Goal: Task Accomplishment & Management: Use online tool/utility

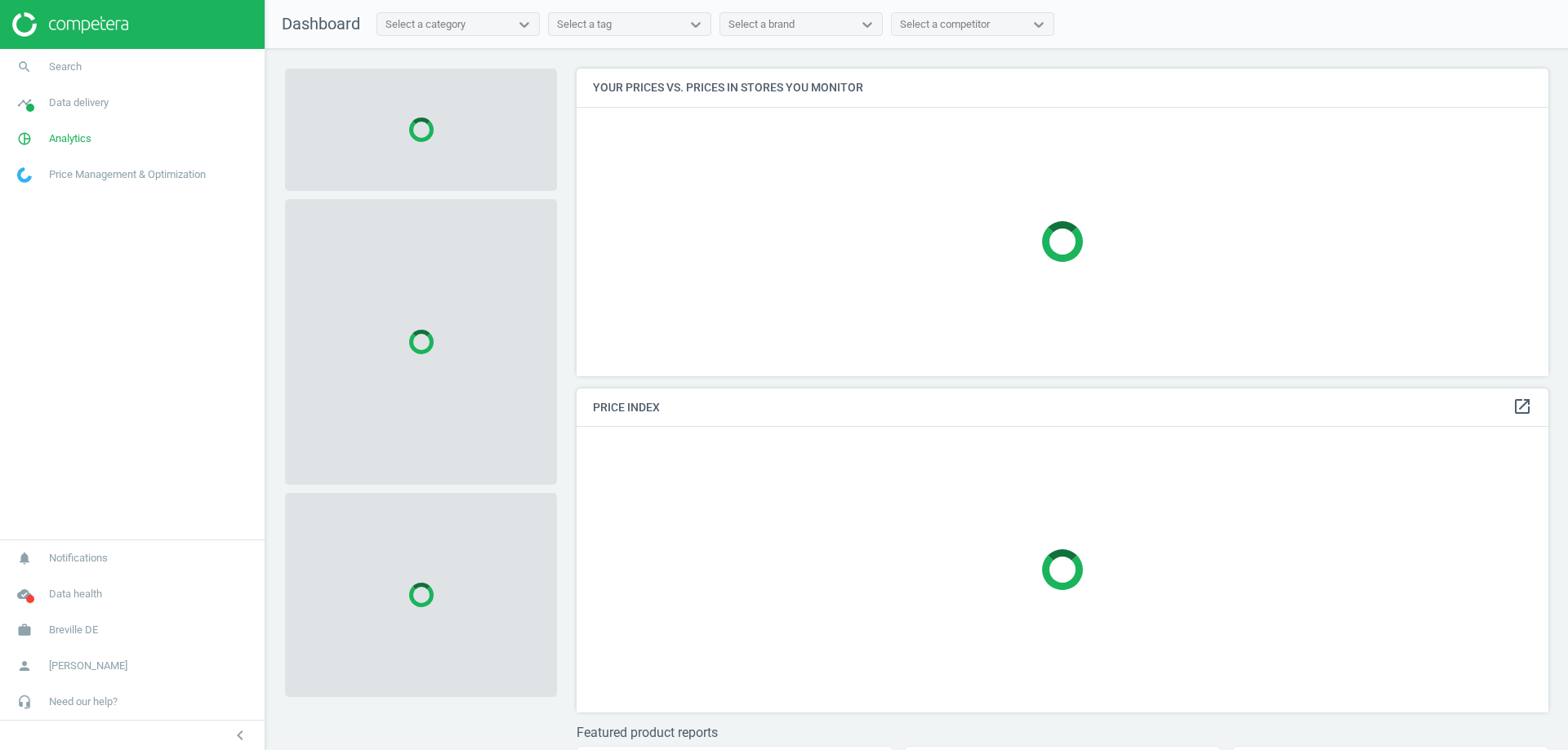
scroll to position [333, 985]
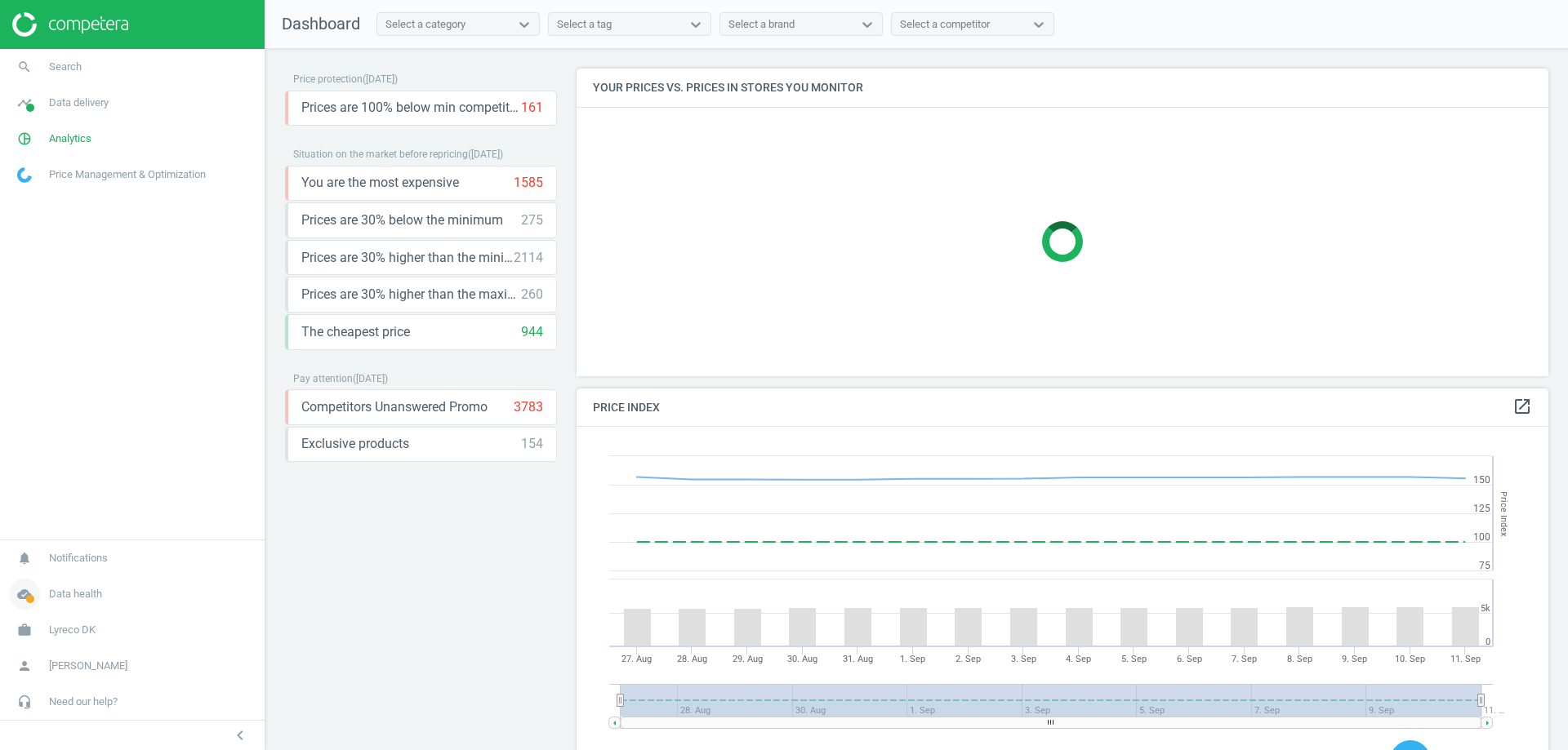
scroll to position [401, 985]
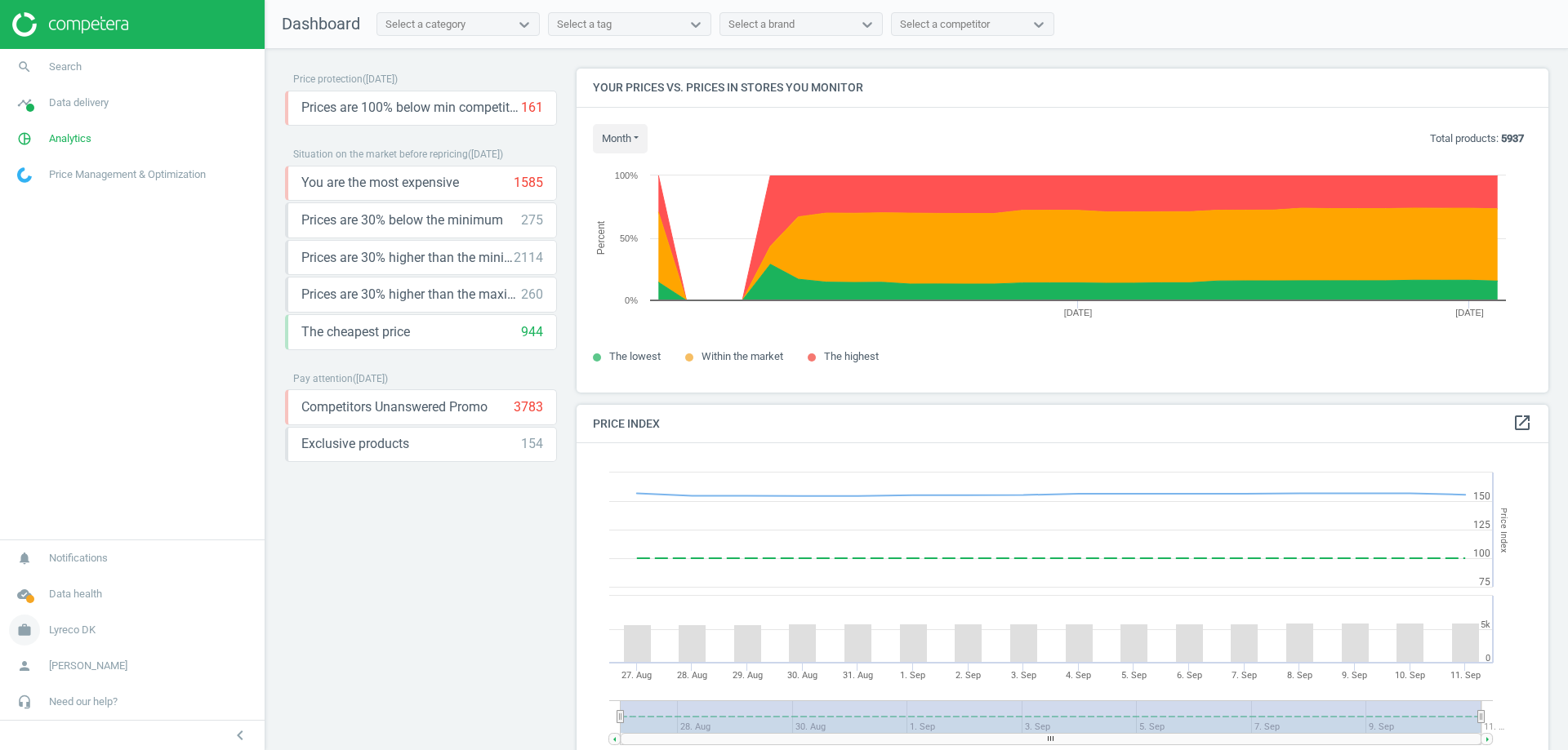
click at [81, 627] on span "Lyreco DK" at bounding box center [72, 630] width 47 height 15
click at [62, 549] on span "Lyreco DK" at bounding box center [72, 547] width 47 height 15
click at [71, 95] on span "Data delivery" at bounding box center [78, 103] width 60 height 15
click at [42, 187] on span "Matches" at bounding box center [36, 187] width 36 height 13
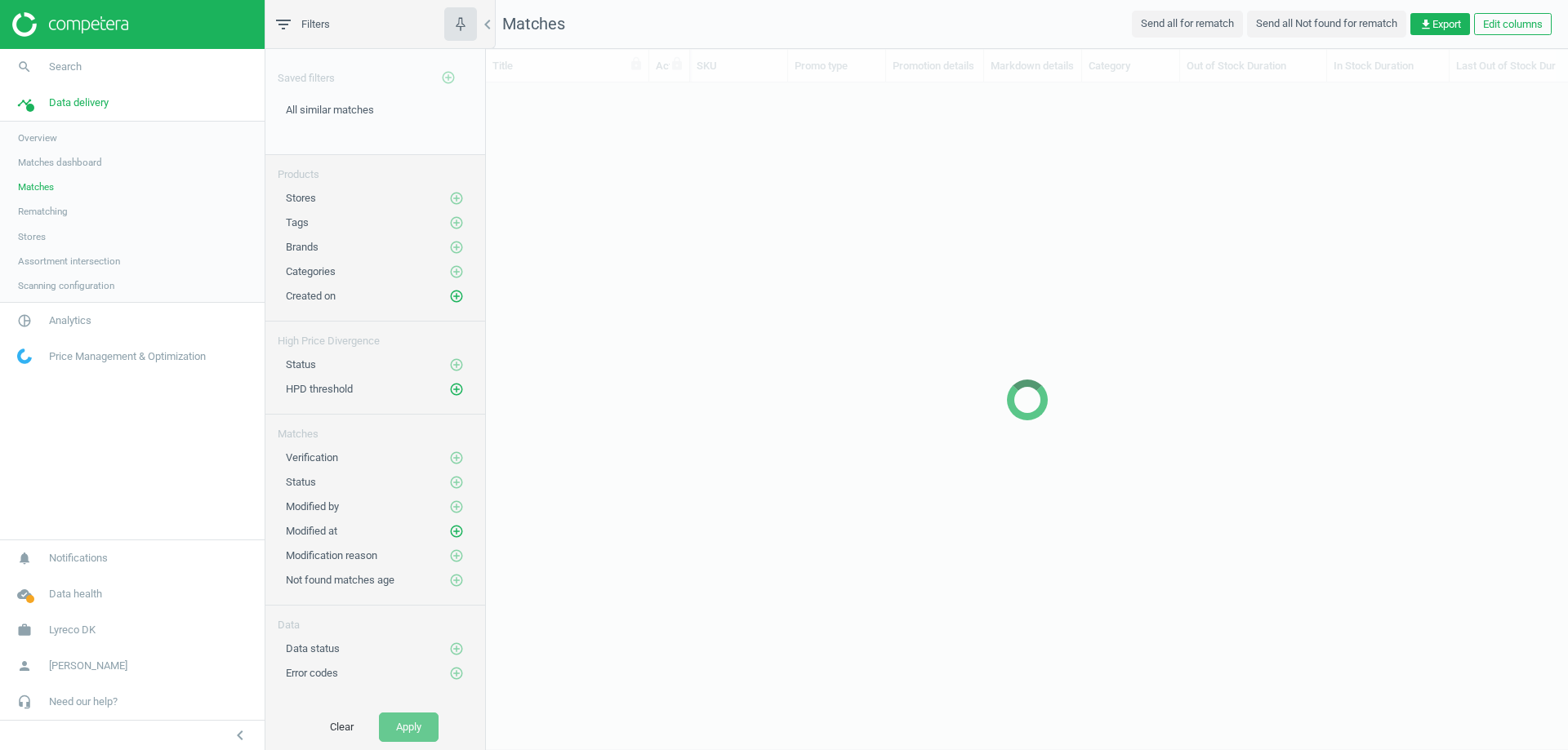
scroll to position [613, 1070]
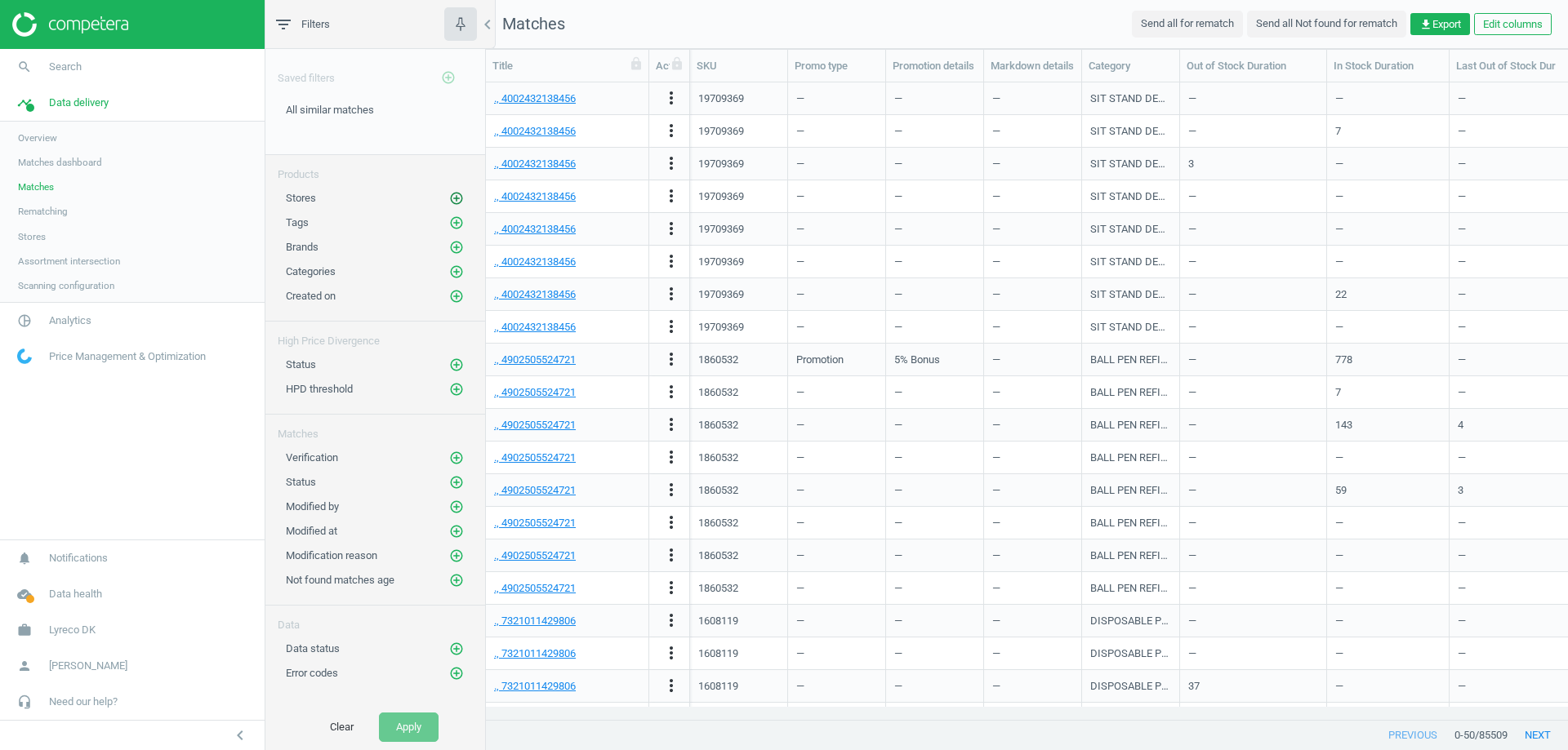
click at [451, 198] on icon "add_circle_outline" at bounding box center [457, 199] width 15 height 15
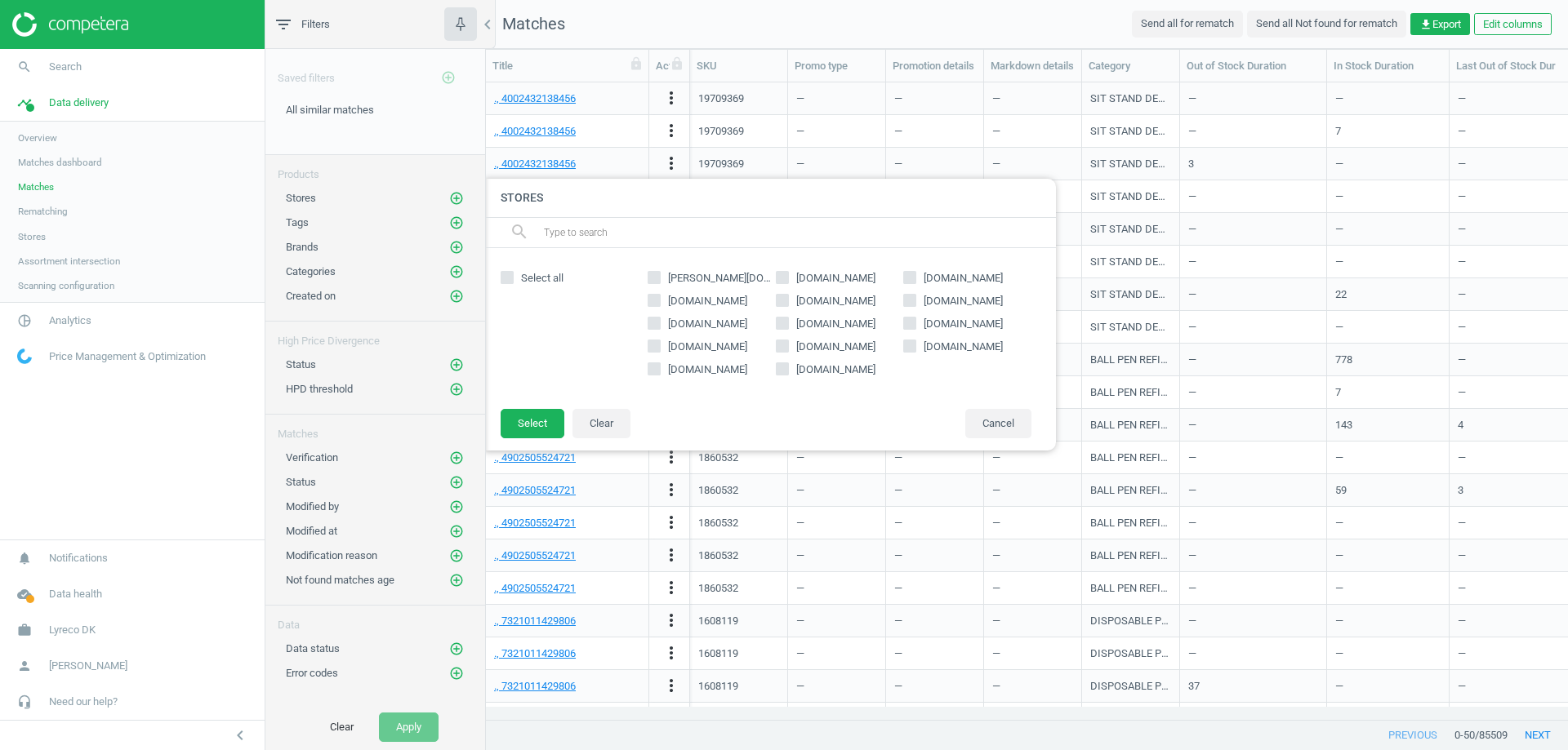
click at [786, 369] on input "icmsafety.com" at bounding box center [781, 368] width 10 height 10
checkbox input "true"
click at [536, 421] on button "Select" at bounding box center [533, 423] width 64 height 29
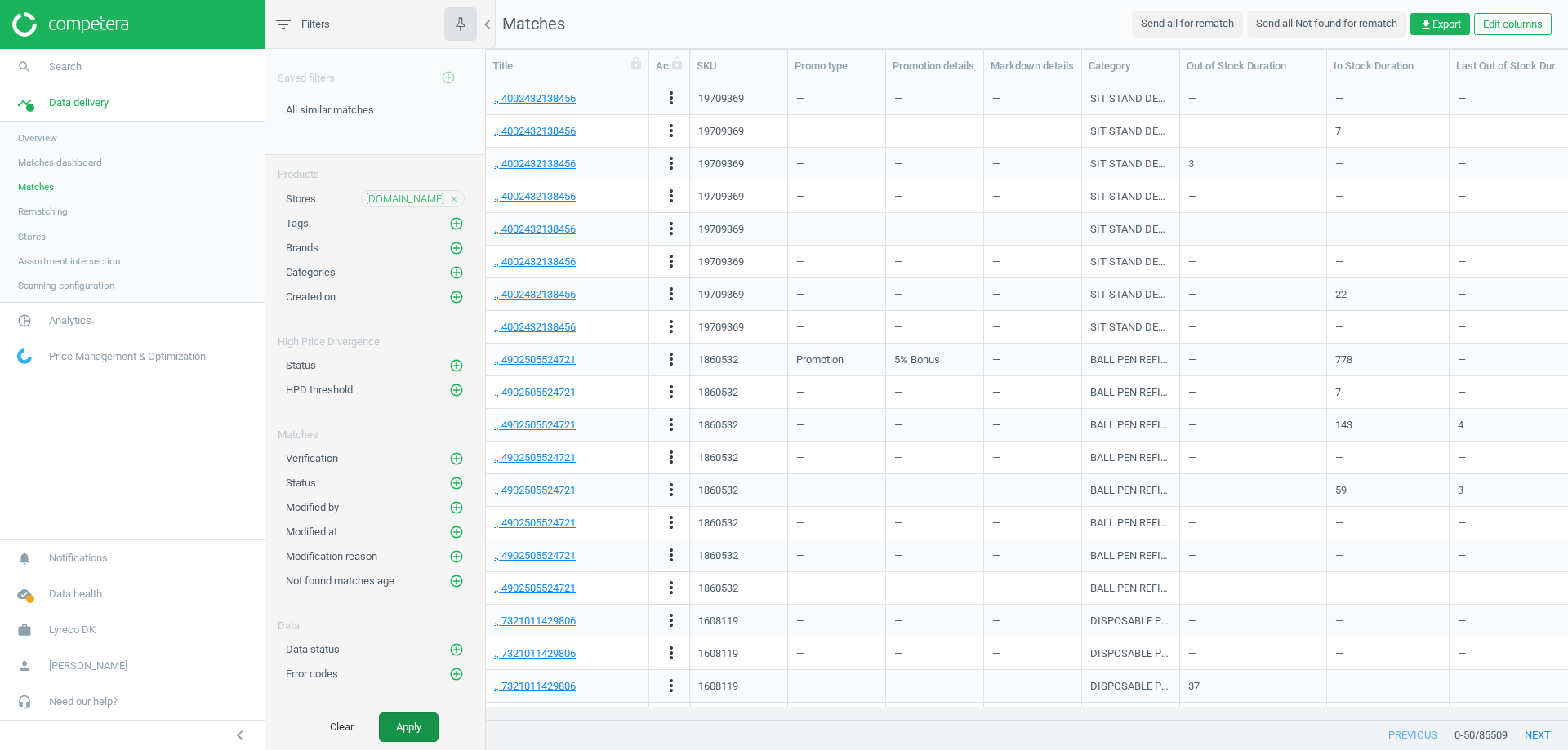
click at [412, 719] on button "Apply" at bounding box center [409, 727] width 60 height 29
